Goal: Information Seeking & Learning: Learn about a topic

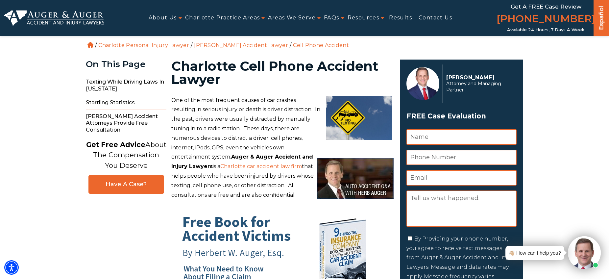
click at [46, 22] on img at bounding box center [54, 17] width 100 height 15
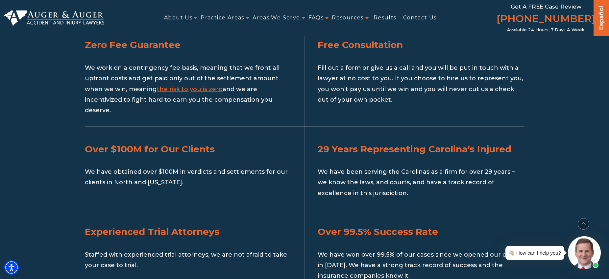
scroll to position [862, 0]
